Goal: Book appointment/travel/reservation

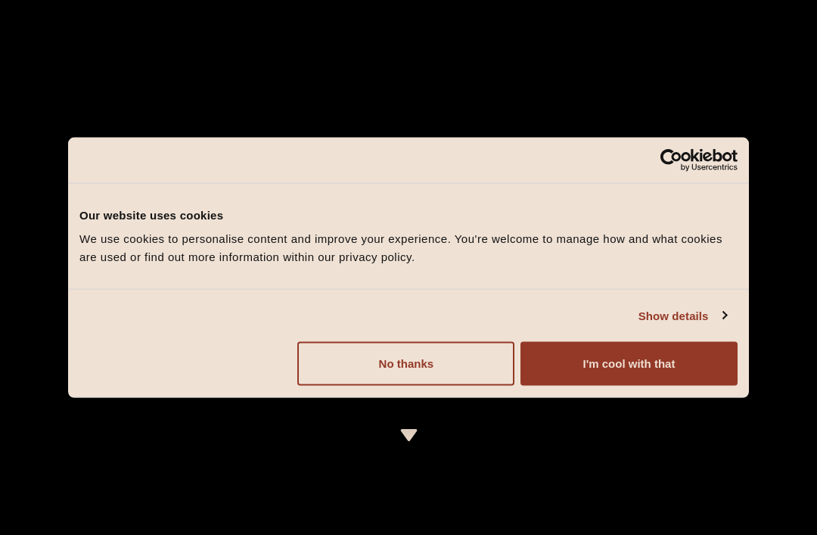
click at [629, 362] on button "I'm cool with that" at bounding box center [628, 364] width 217 height 44
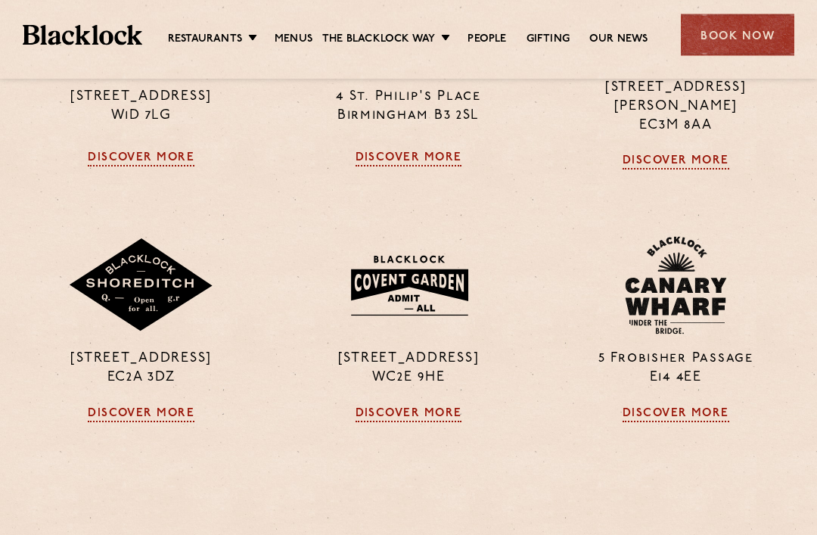
scroll to position [1182, 0]
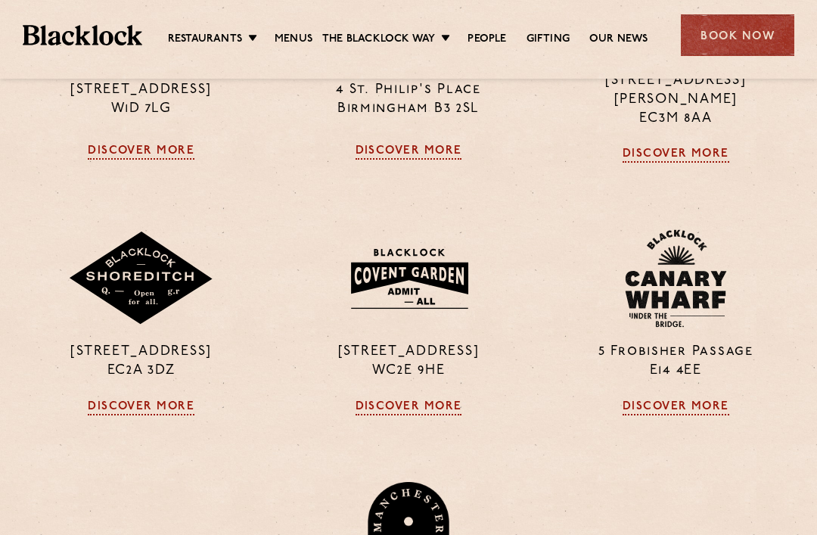
click at [458, 311] on img at bounding box center [409, 278] width 146 height 79
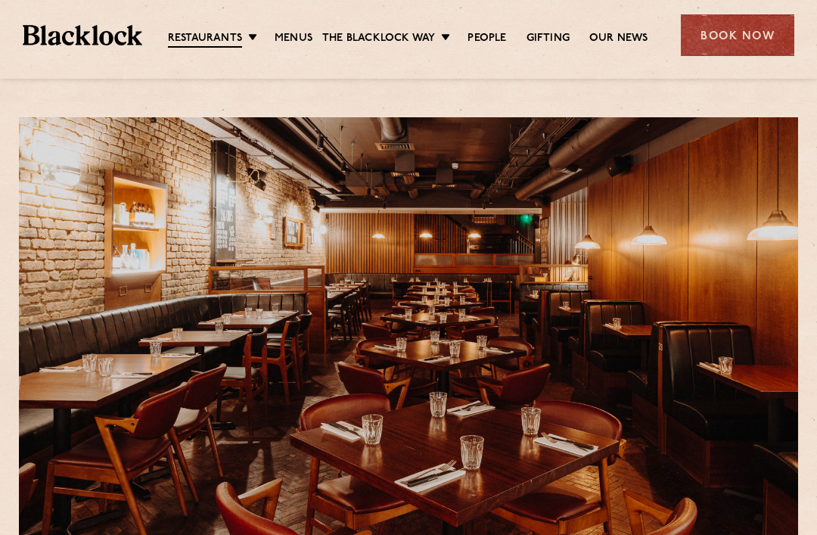
click at [743, 38] on div "Book Now" at bounding box center [737, 35] width 113 height 42
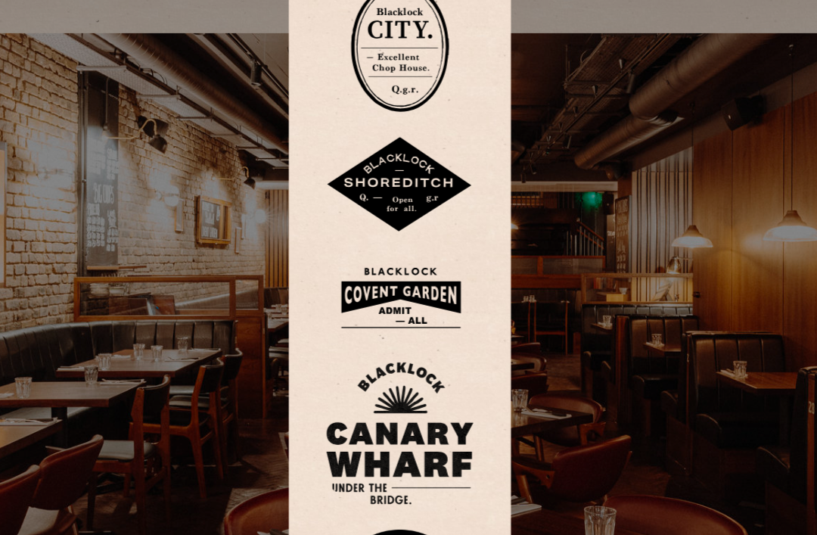
click at [363, 255] on img at bounding box center [408, 279] width 91 height 49
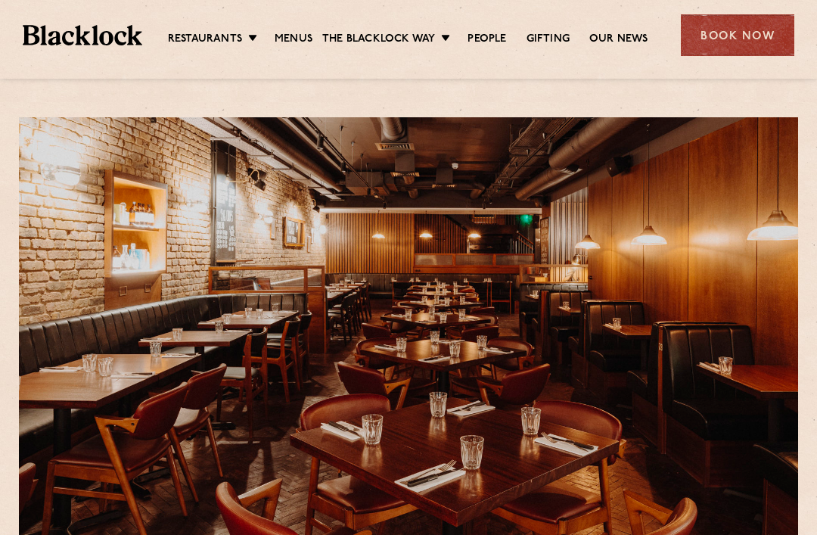
click at [755, 42] on div "Book Now" at bounding box center [737, 35] width 113 height 42
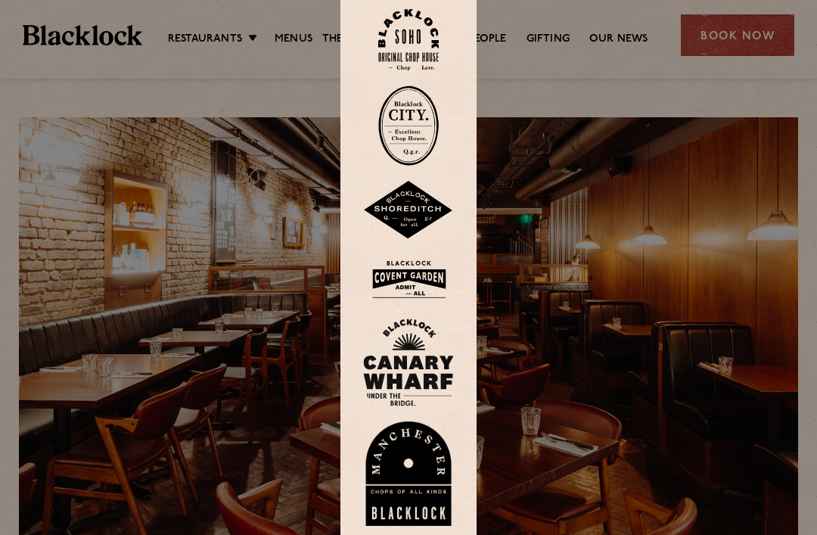
click at [414, 304] on img at bounding box center [408, 279] width 91 height 49
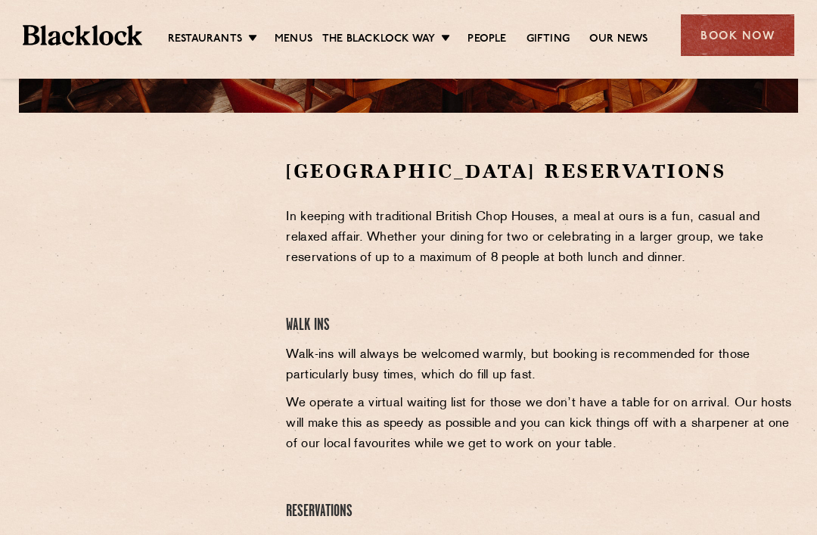
scroll to position [433, 0]
